Goal: Information Seeking & Learning: Learn about a topic

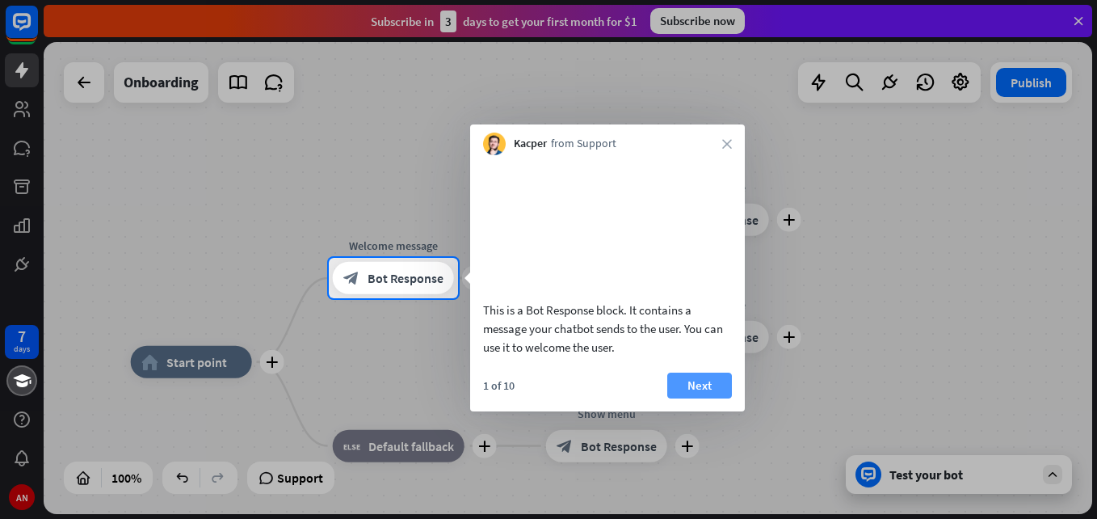
click at [696, 398] on button "Next" at bounding box center [699, 385] width 65 height 26
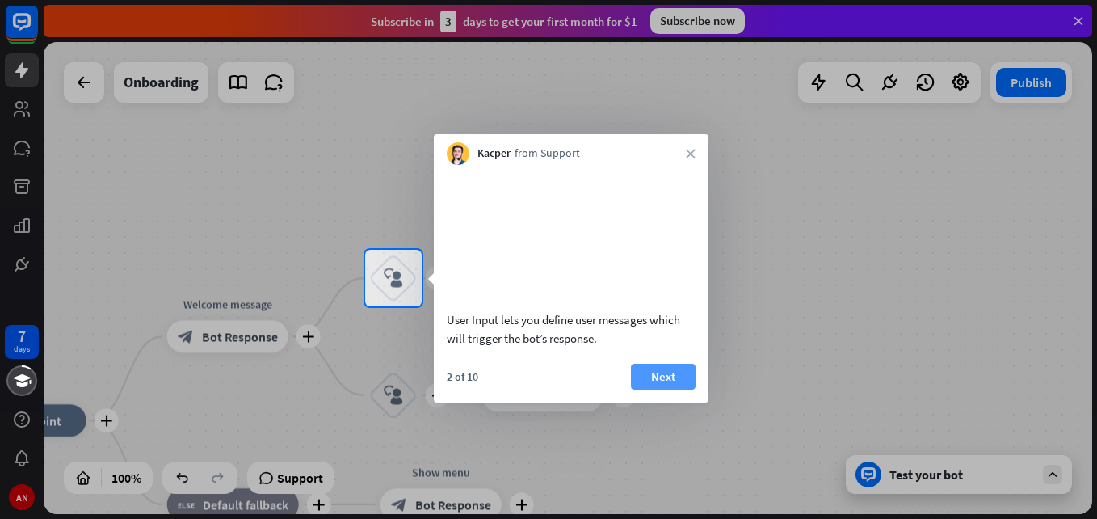
click at [671, 389] on button "Next" at bounding box center [663, 377] width 65 height 26
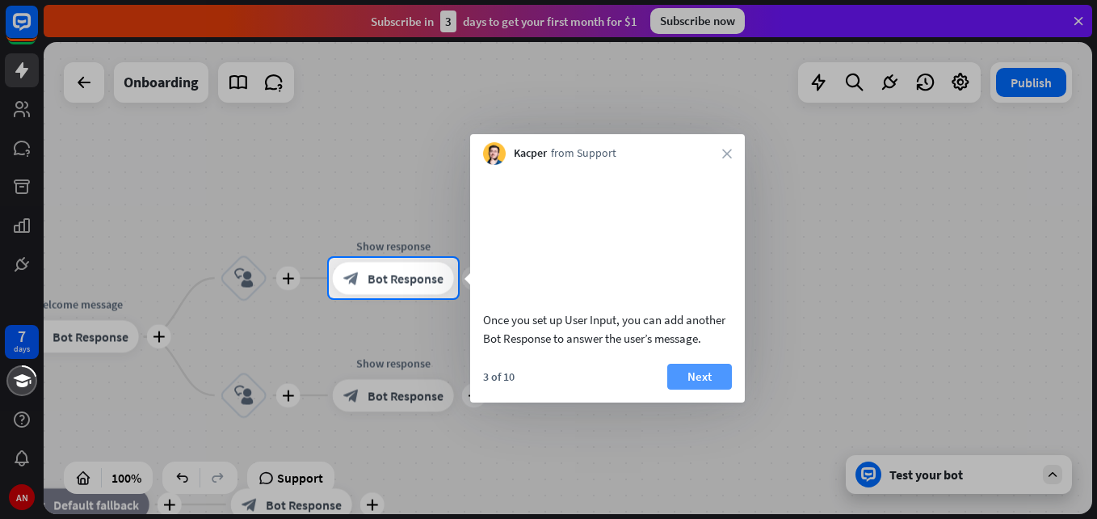
click at [701, 389] on button "Next" at bounding box center [699, 377] width 65 height 26
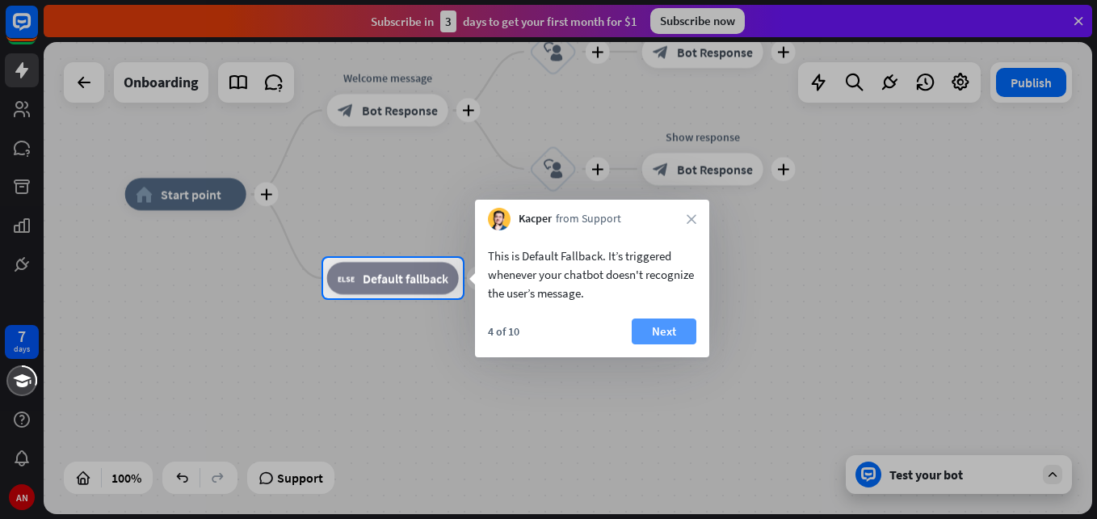
click at [666, 326] on button "Next" at bounding box center [664, 331] width 65 height 26
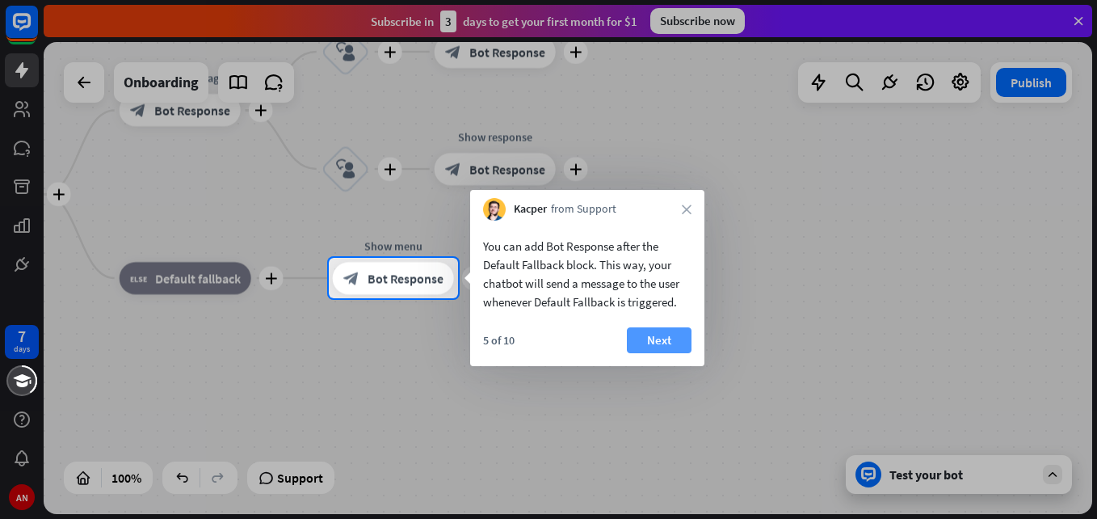
click at [662, 343] on button "Next" at bounding box center [659, 340] width 65 height 26
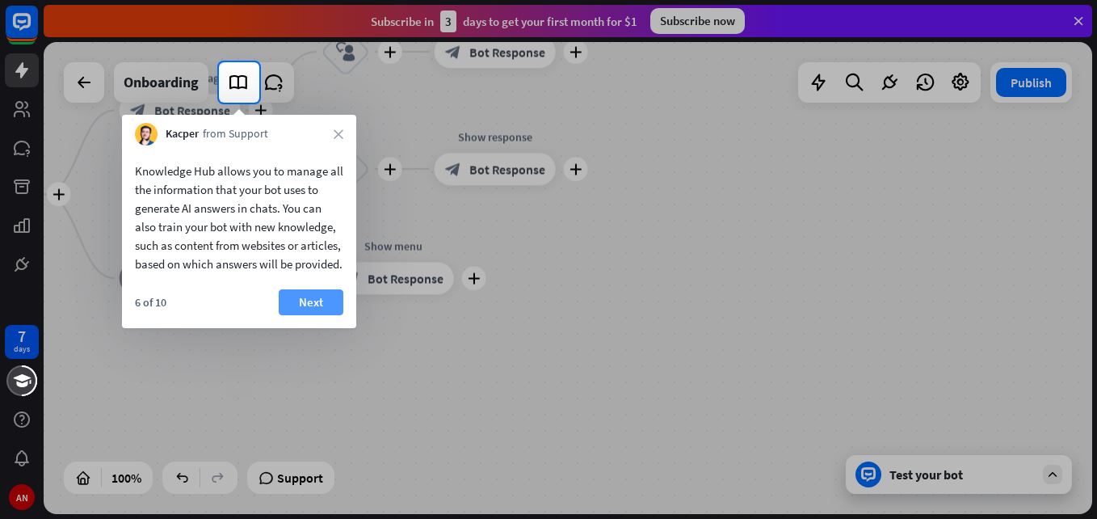
click at [313, 315] on button "Next" at bounding box center [311, 302] width 65 height 26
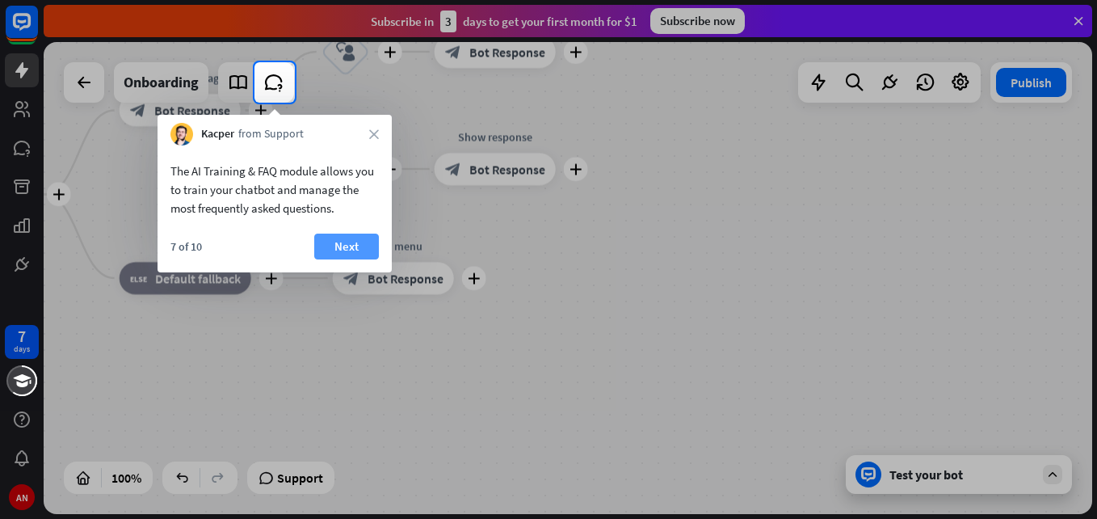
click at [344, 235] on button "Next" at bounding box center [346, 246] width 65 height 26
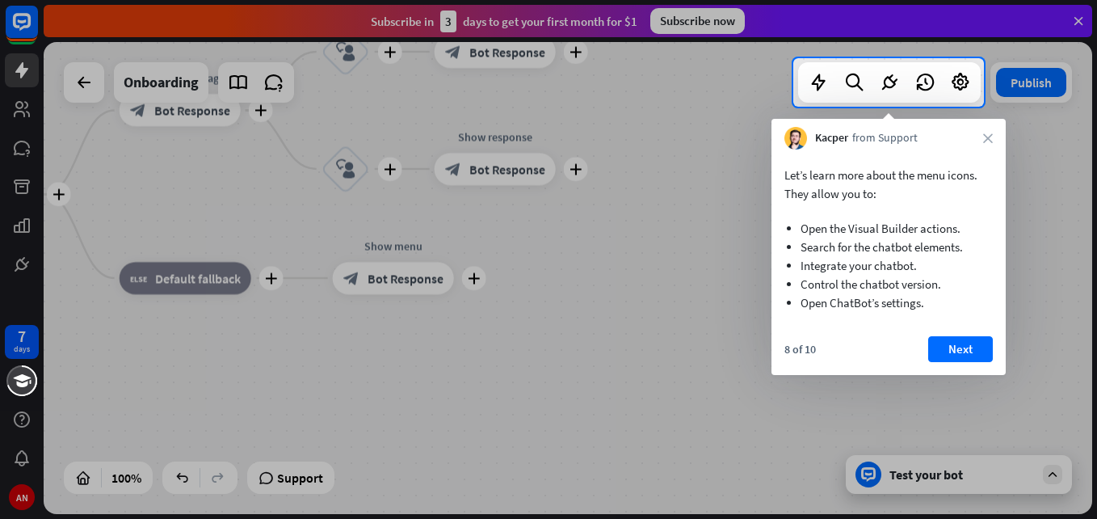
click at [19, 107] on div at bounding box center [548, 313] width 1097 height 412
click at [990, 137] on icon "close" at bounding box center [988, 138] width 10 height 10
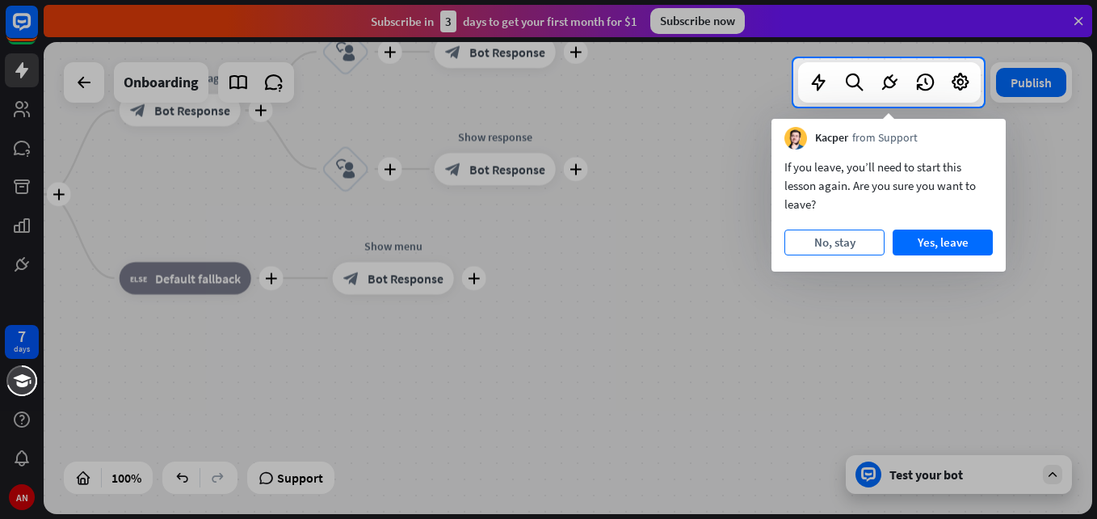
click at [839, 243] on button "No, stay" at bounding box center [834, 242] width 100 height 26
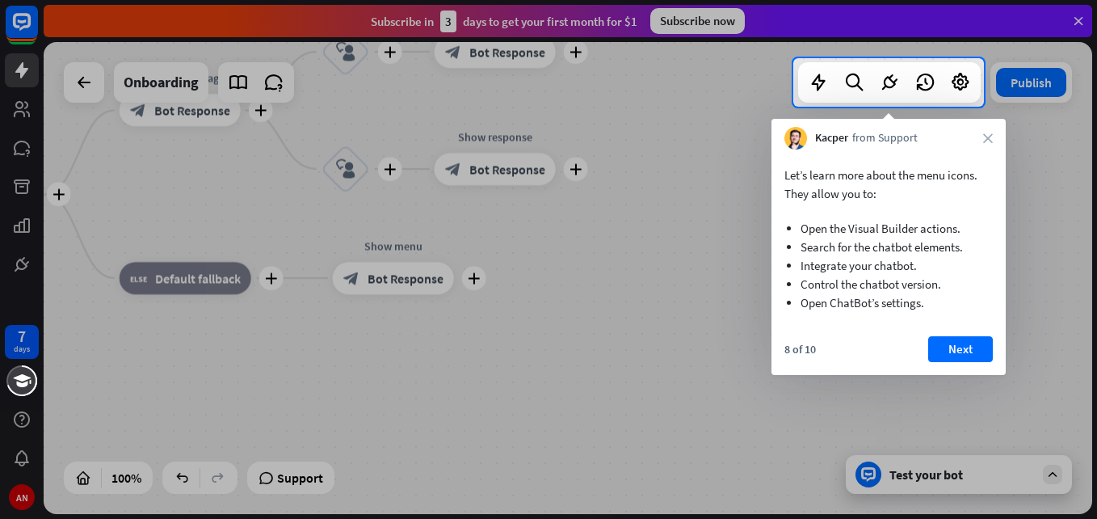
click at [988, 131] on div "Kacper from Support close" at bounding box center [888, 134] width 234 height 31
click at [987, 143] on div "Kacper from Support close" at bounding box center [888, 134] width 234 height 31
click at [988, 137] on icon "close" at bounding box center [988, 138] width 10 height 10
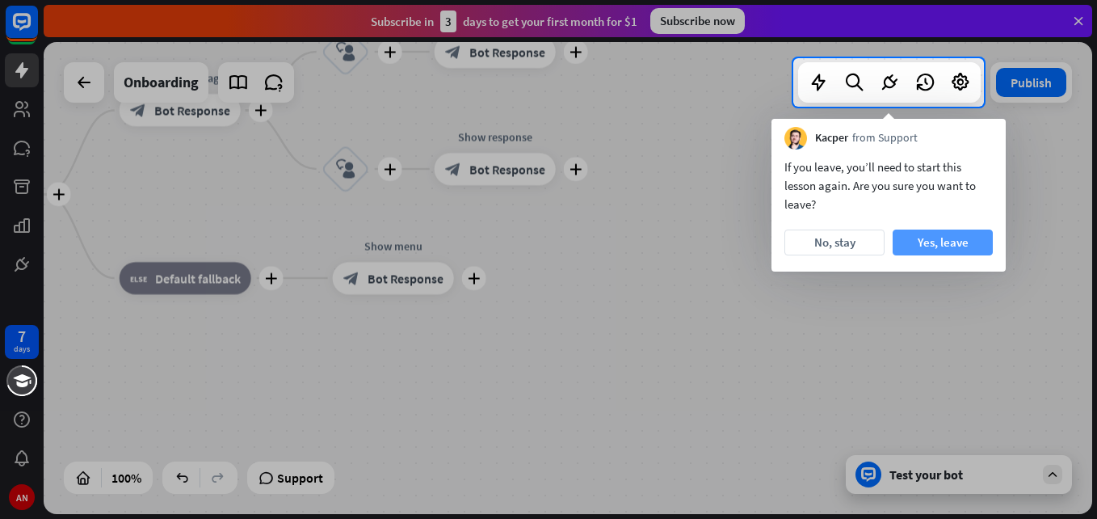
click at [952, 246] on button "Yes, leave" at bounding box center [943, 242] width 100 height 26
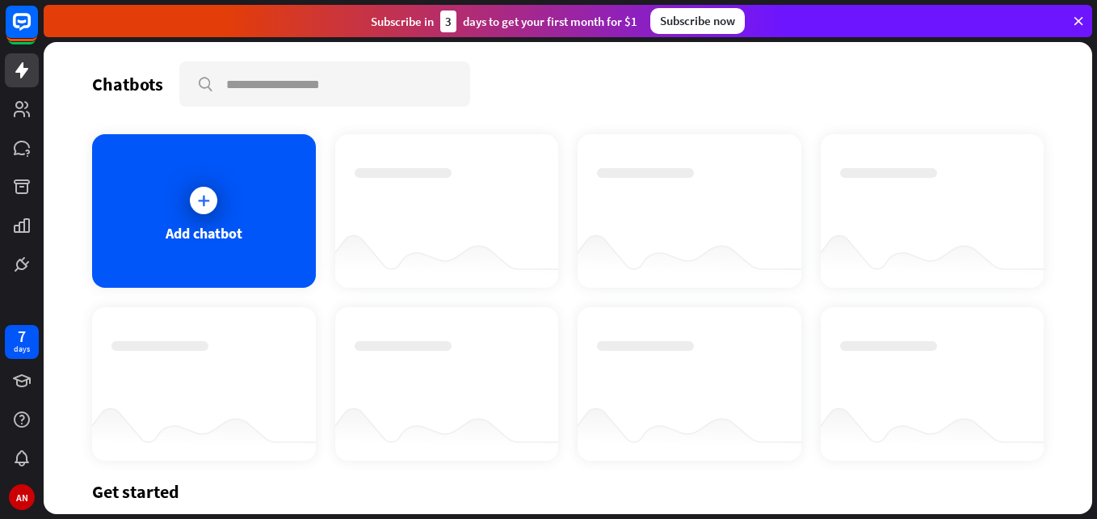
click at [1075, 20] on icon at bounding box center [1078, 21] width 15 height 15
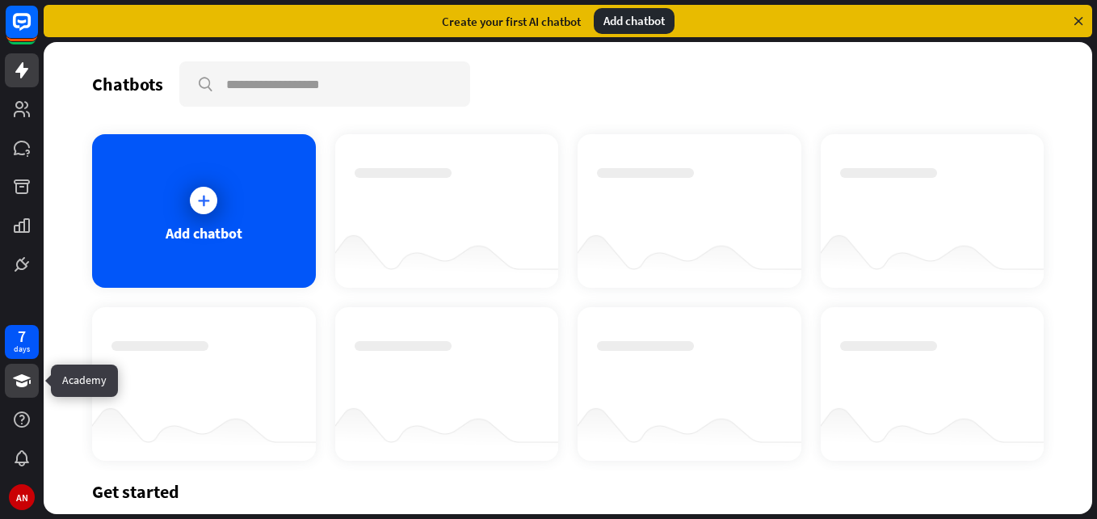
click at [29, 378] on icon at bounding box center [22, 380] width 18 height 13
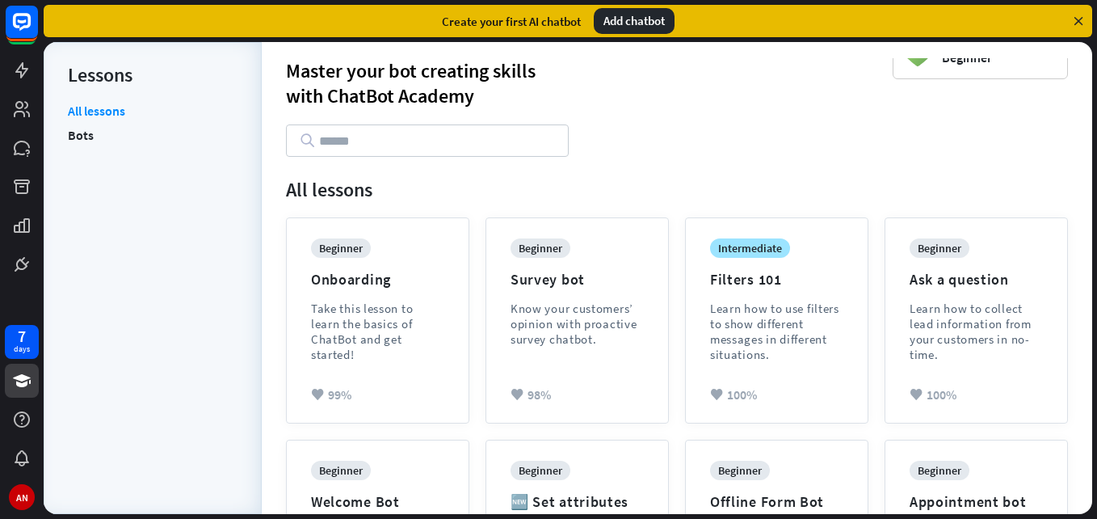
scroll to position [22, 0]
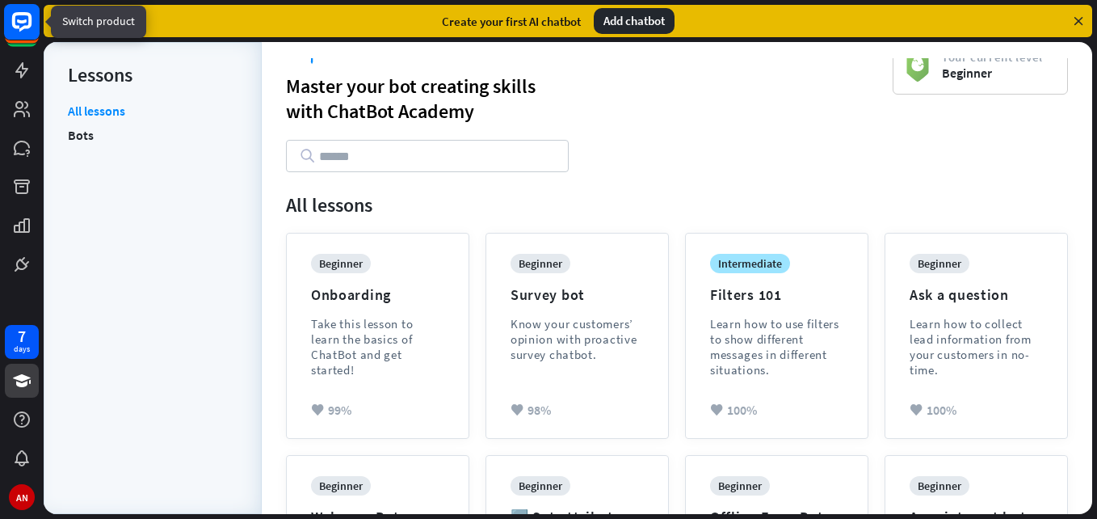
click at [20, 22] on icon at bounding box center [22, 21] width 10 height 4
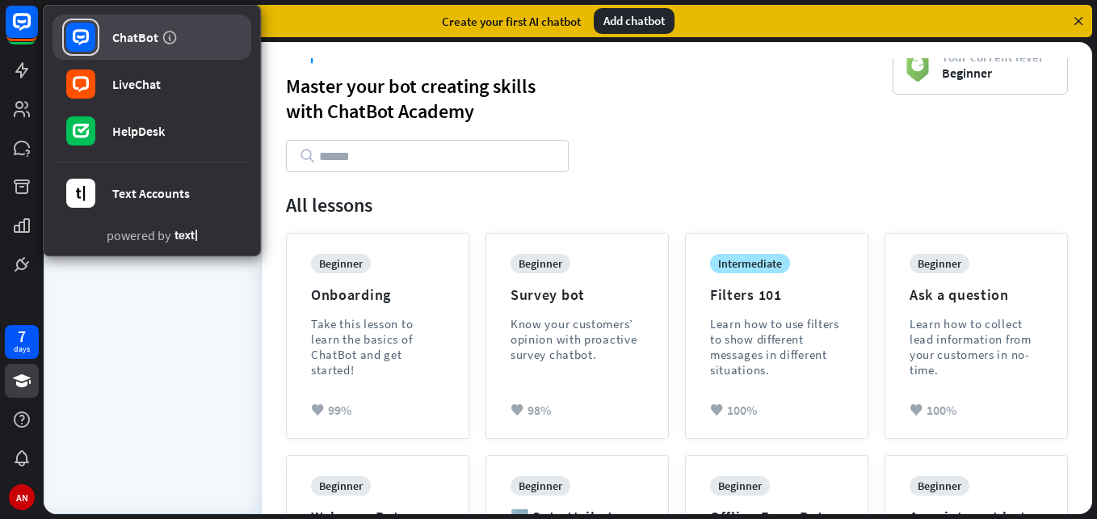
click at [195, 43] on link "ChatBot" at bounding box center [152, 37] width 199 height 45
